Goal: Unclear

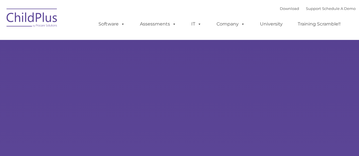
select select "MEDIUM"
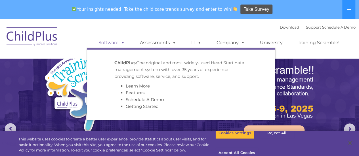
click at [125, 41] on span at bounding box center [122, 42] width 6 height 5
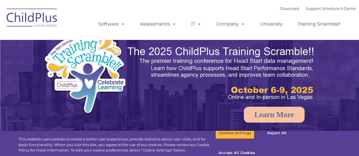
select select "MEDIUM"
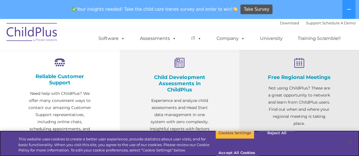
scroll to position [217, 0]
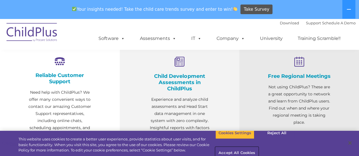
click at [258, 147] on button "Accept All Cookies" at bounding box center [236, 153] width 43 height 12
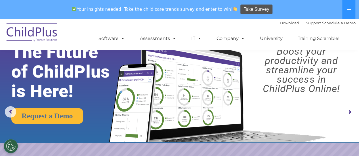
scroll to position [0, 0]
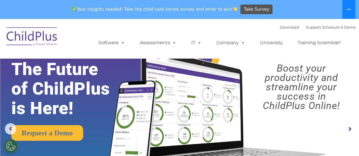
click at [347, 10] on icon at bounding box center [348, 9] width 5 height 5
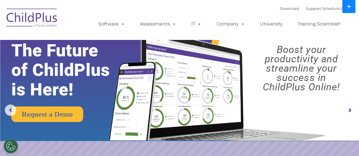
click at [347, 9] on button at bounding box center [348, 6] width 13 height 13
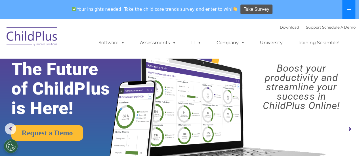
click at [347, 9] on icon at bounding box center [349, 9] width 4 height 1
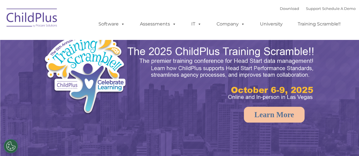
select select "MEDIUM"
